Goal: Task Accomplishment & Management: Complete application form

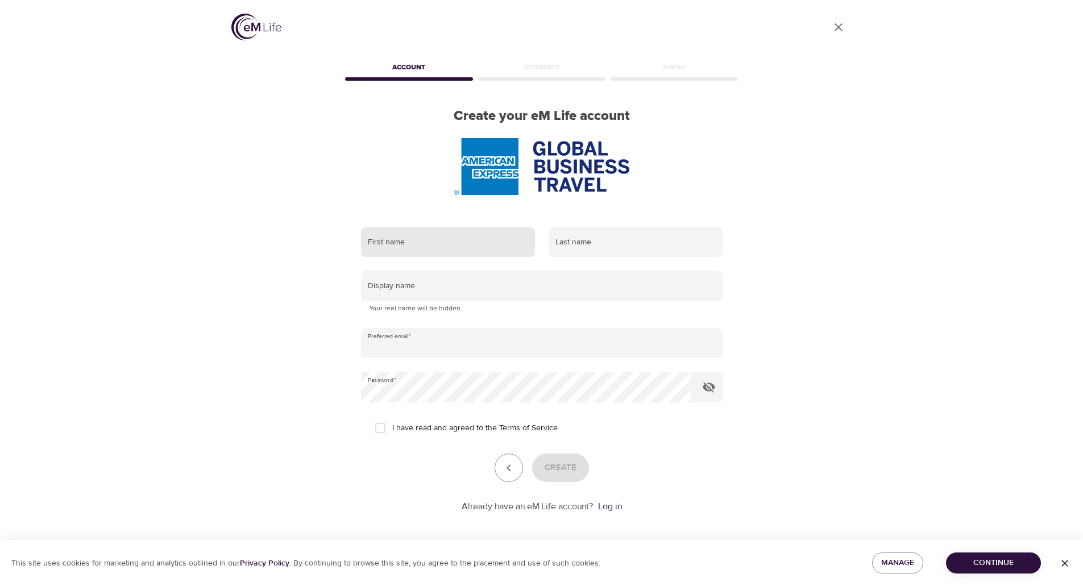
type input "[EMAIL_ADDRESS][DOMAIN_NAME]"
click at [396, 255] on input "text" at bounding box center [448, 242] width 174 height 31
type input "Heli"
click at [560, 241] on input "text" at bounding box center [635, 242] width 174 height 31
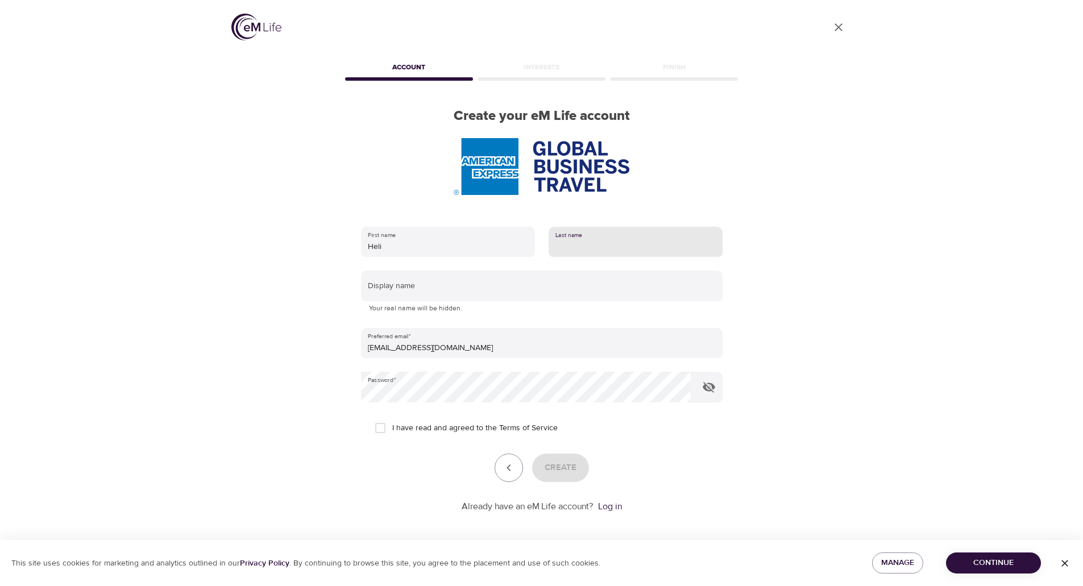
type input "Viitakangas"
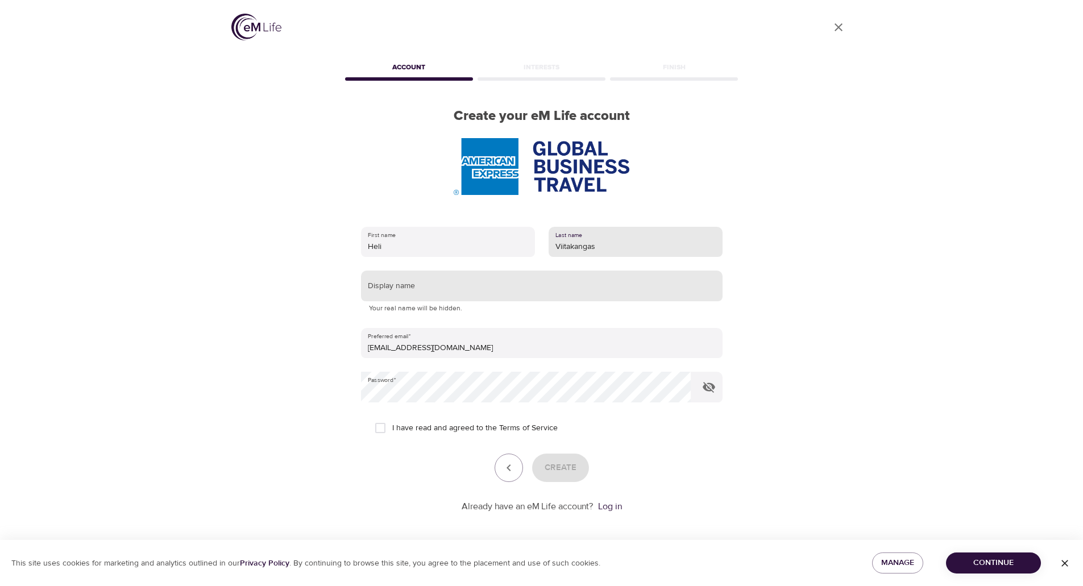
click at [466, 284] on input "text" at bounding box center [541, 286] width 361 height 31
click at [384, 290] on input "text" at bounding box center [541, 286] width 361 height 31
click at [382, 430] on input "I have read and agreed to the Terms of Service" at bounding box center [380, 428] width 24 height 24
checkbox input "true"
click at [384, 291] on input "text" at bounding box center [541, 286] width 361 height 31
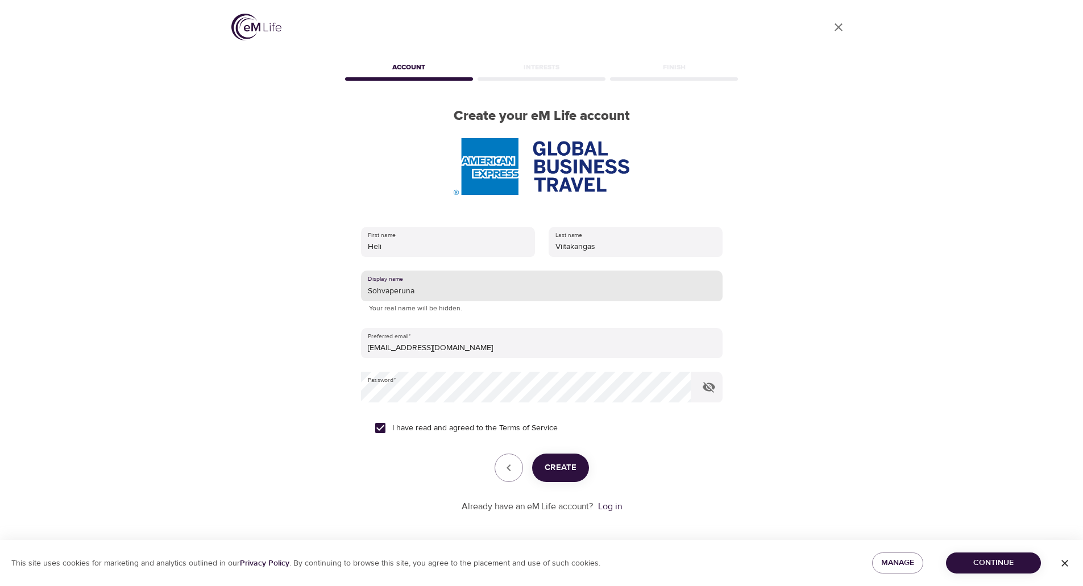
type input "Sohvaperuna"
click at [548, 464] on span "Create" at bounding box center [560, 467] width 32 height 15
